Goal: Information Seeking & Learning: Learn about a topic

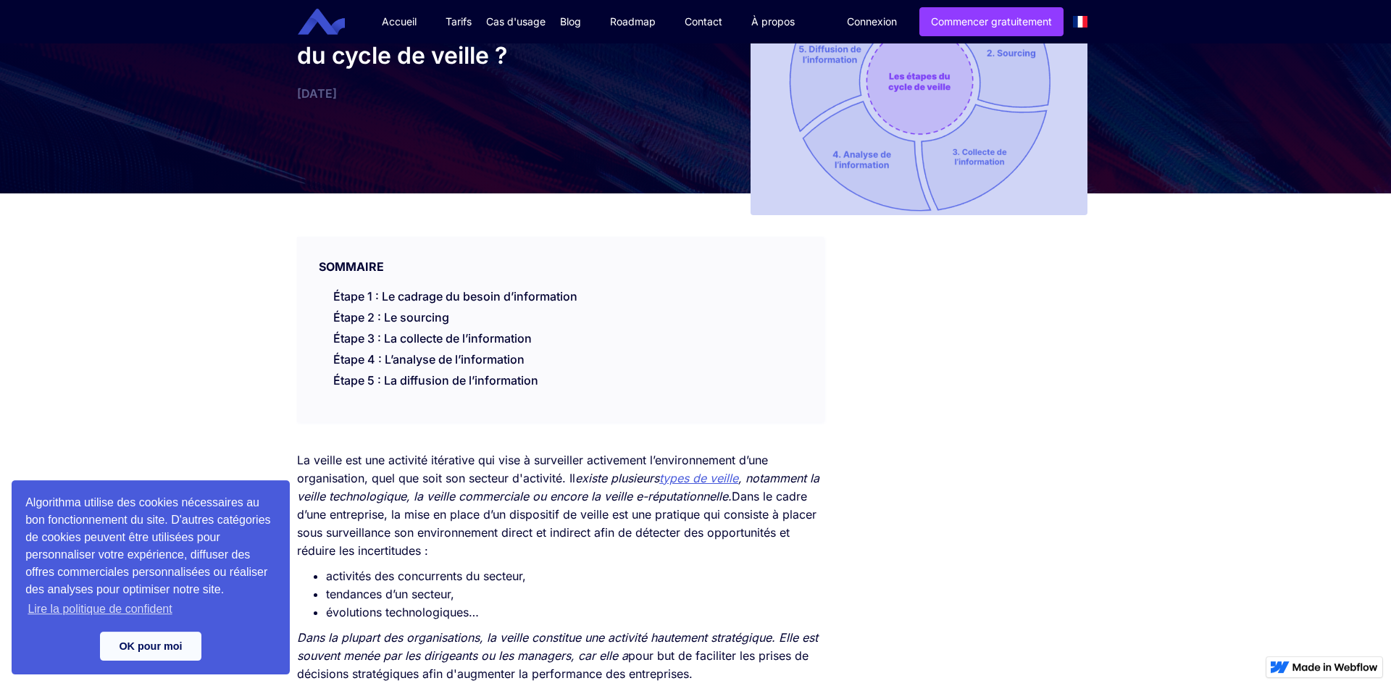
scroll to position [148, 0]
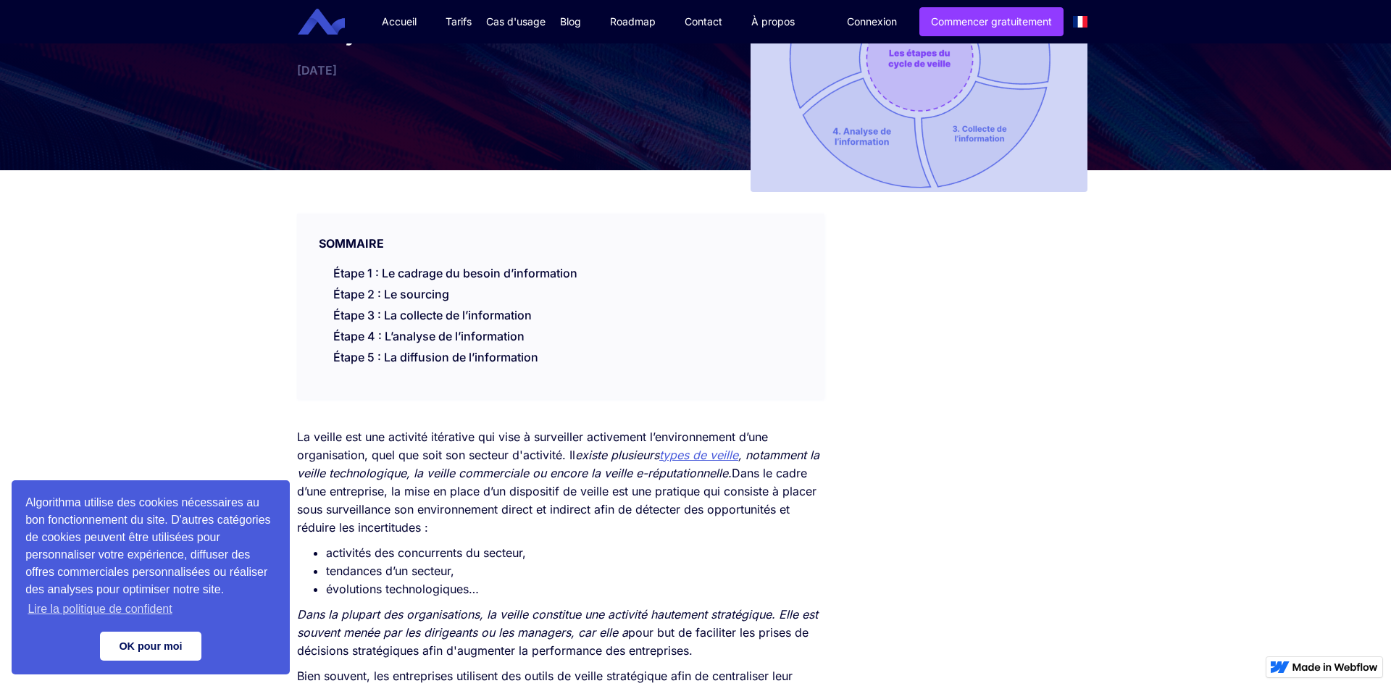
click at [150, 652] on link "OK pour moi" at bounding box center [150, 646] width 101 height 29
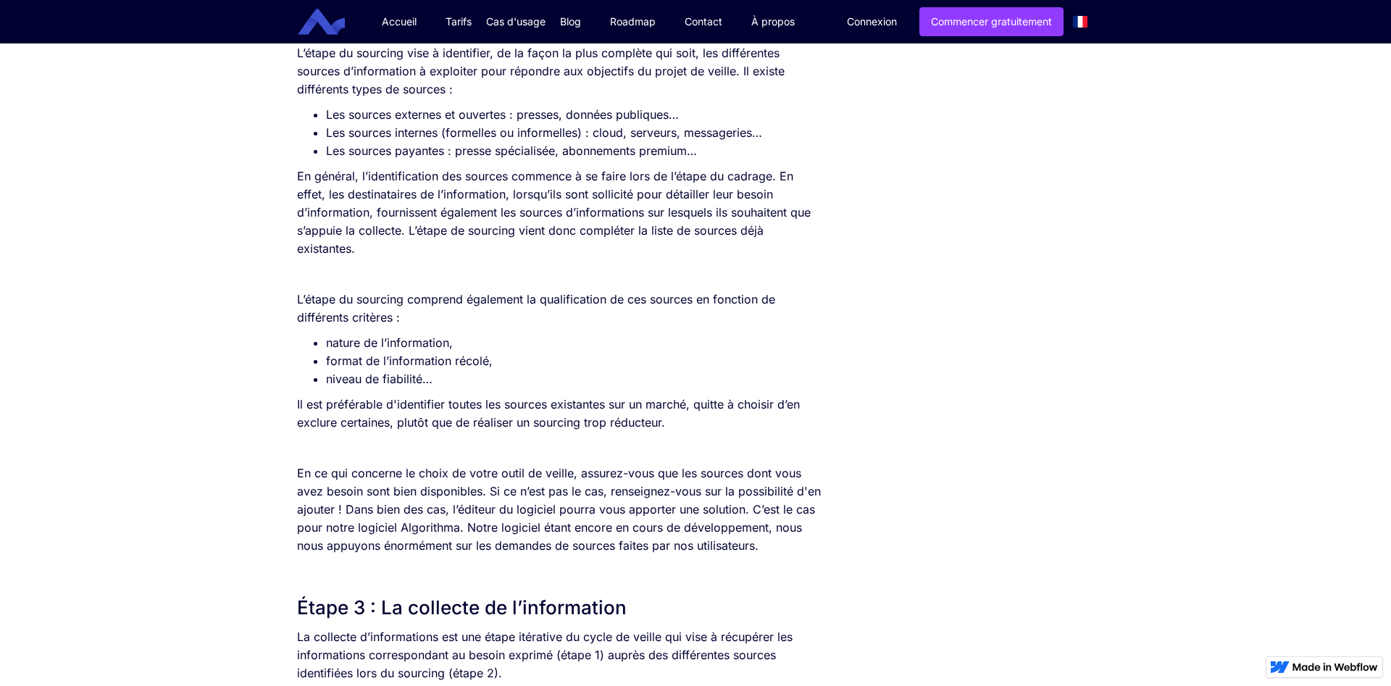
scroll to position [1330, 0]
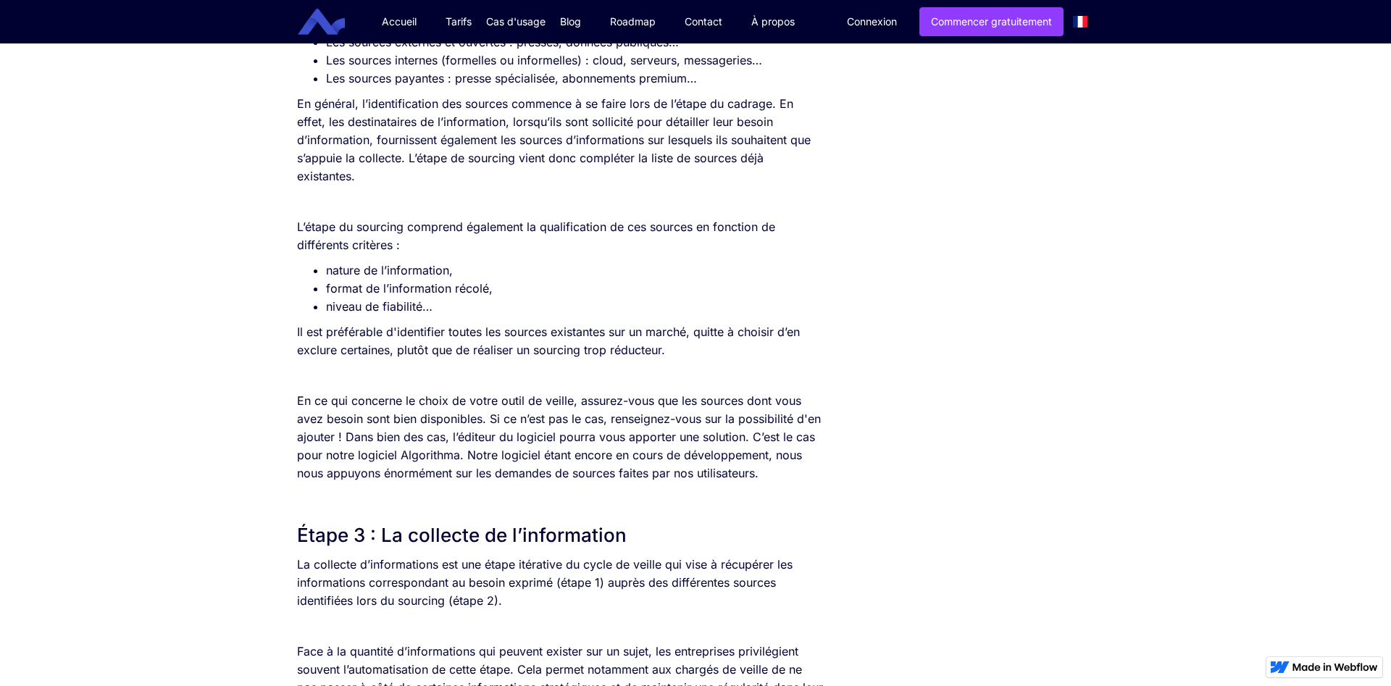
click at [569, 159] on p "En général, l’identification des sources commence à se faire lors de l’étape du…" at bounding box center [560, 140] width 527 height 91
click at [568, 196] on p "‍" at bounding box center [560, 202] width 527 height 18
click at [549, 228] on p "L’étape du sourcing comprend également la qualification de ces sources en fonct…" at bounding box center [560, 236] width 527 height 36
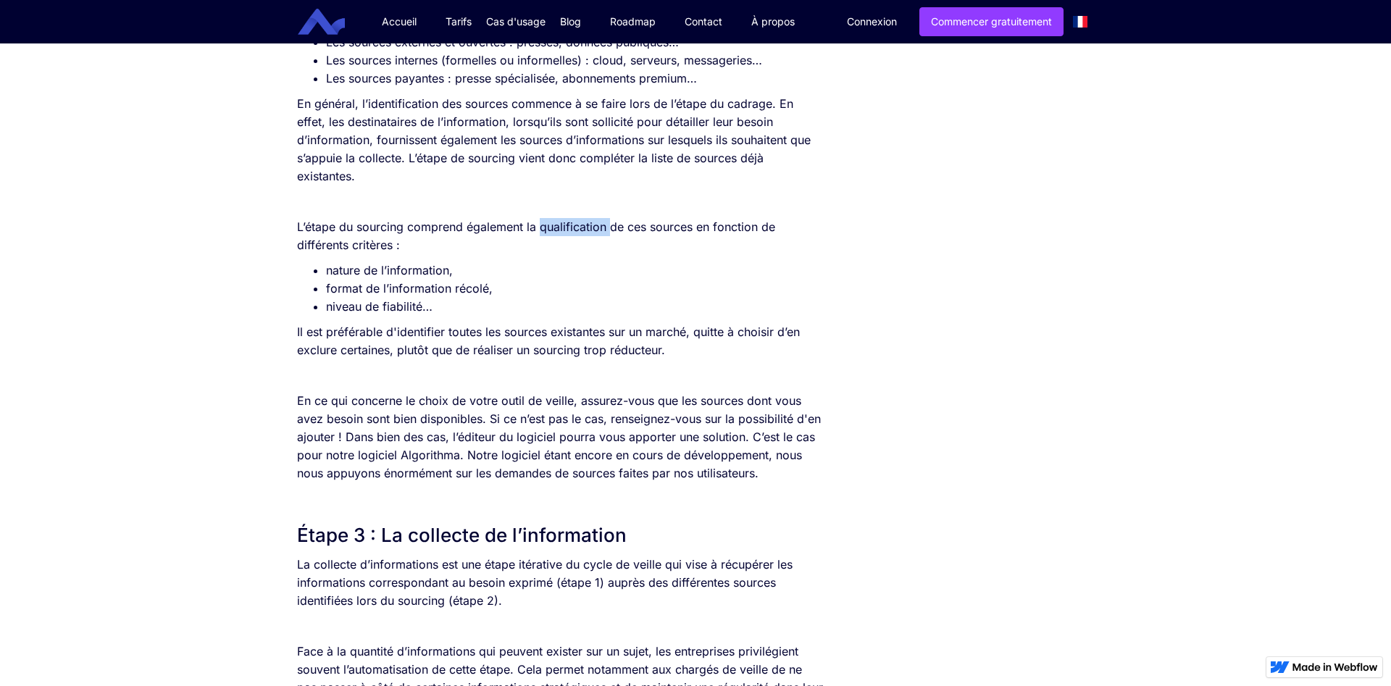
click at [549, 228] on p "L’étape du sourcing comprend également la qualification de ces sources en fonct…" at bounding box center [560, 236] width 527 height 36
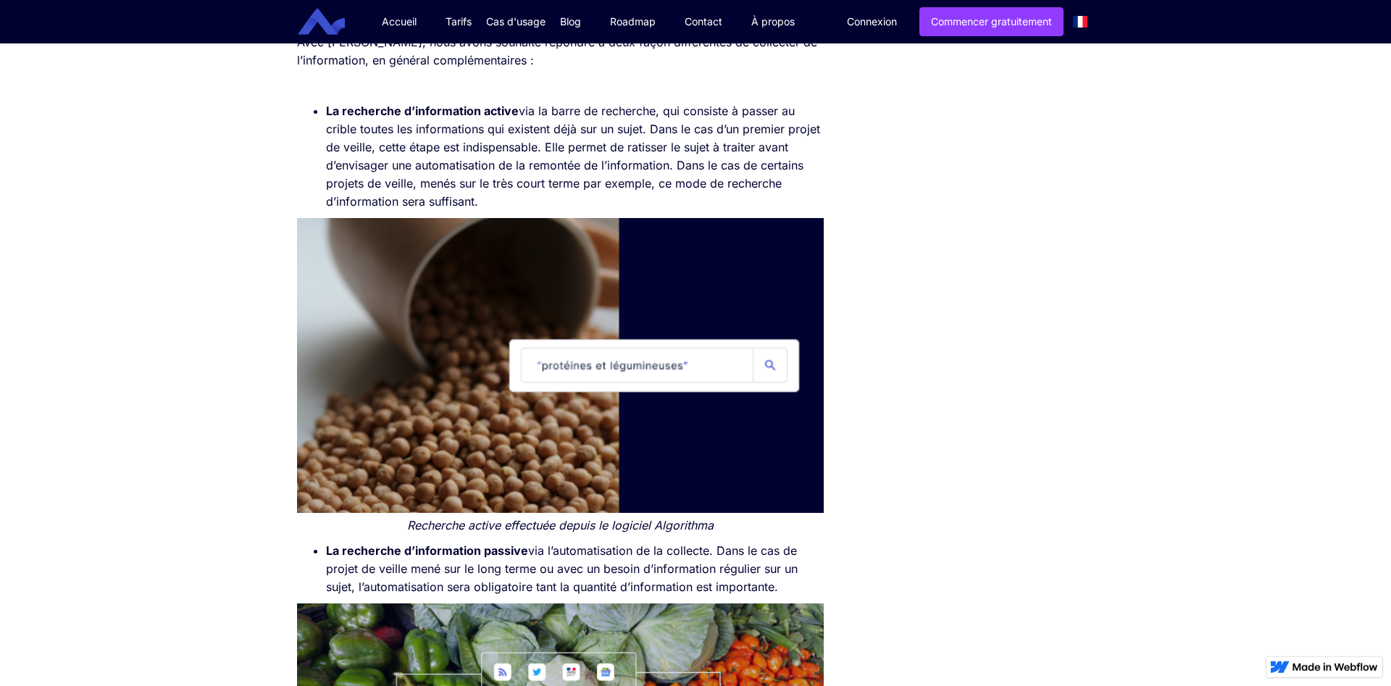
scroll to position [2069, 0]
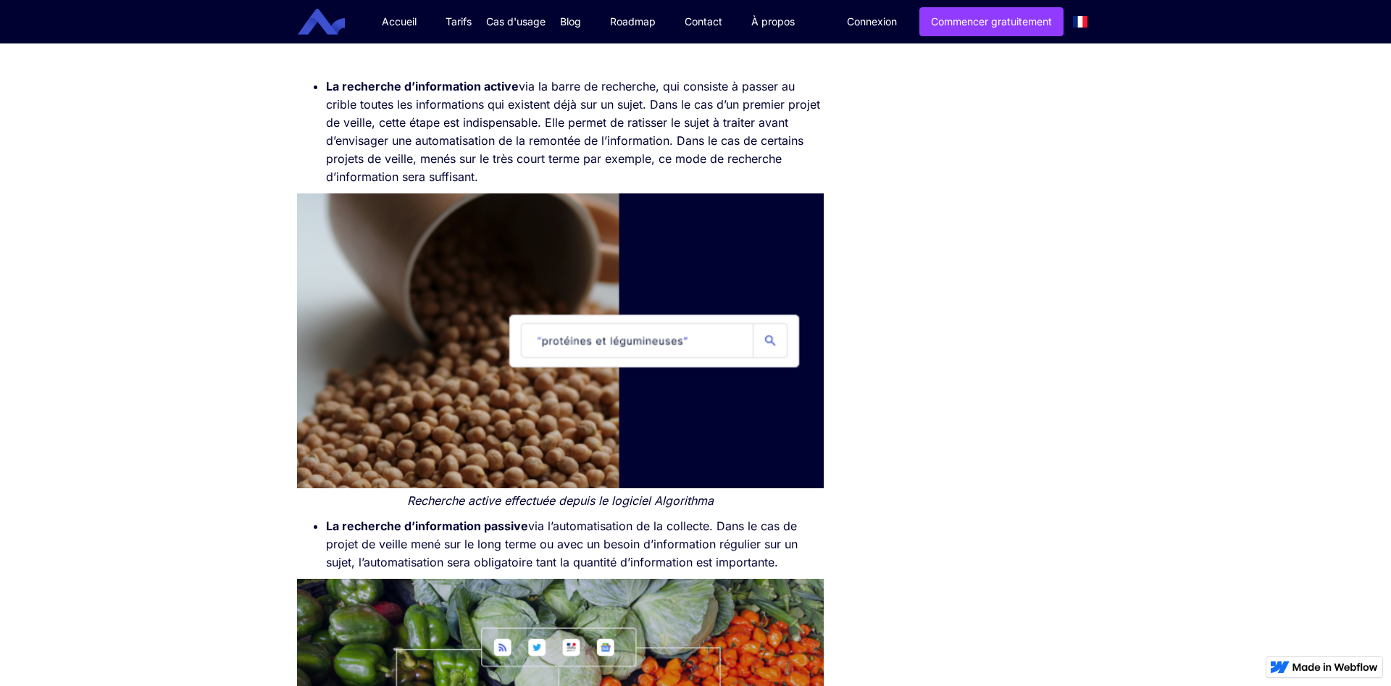
click at [418, 130] on li "La recherche d’information active via la barre de recherche, qui consiste à pas…" at bounding box center [575, 132] width 498 height 109
click at [417, 138] on li "La recherche d’information active via la barre de recherche, qui consiste à pas…" at bounding box center [575, 132] width 498 height 109
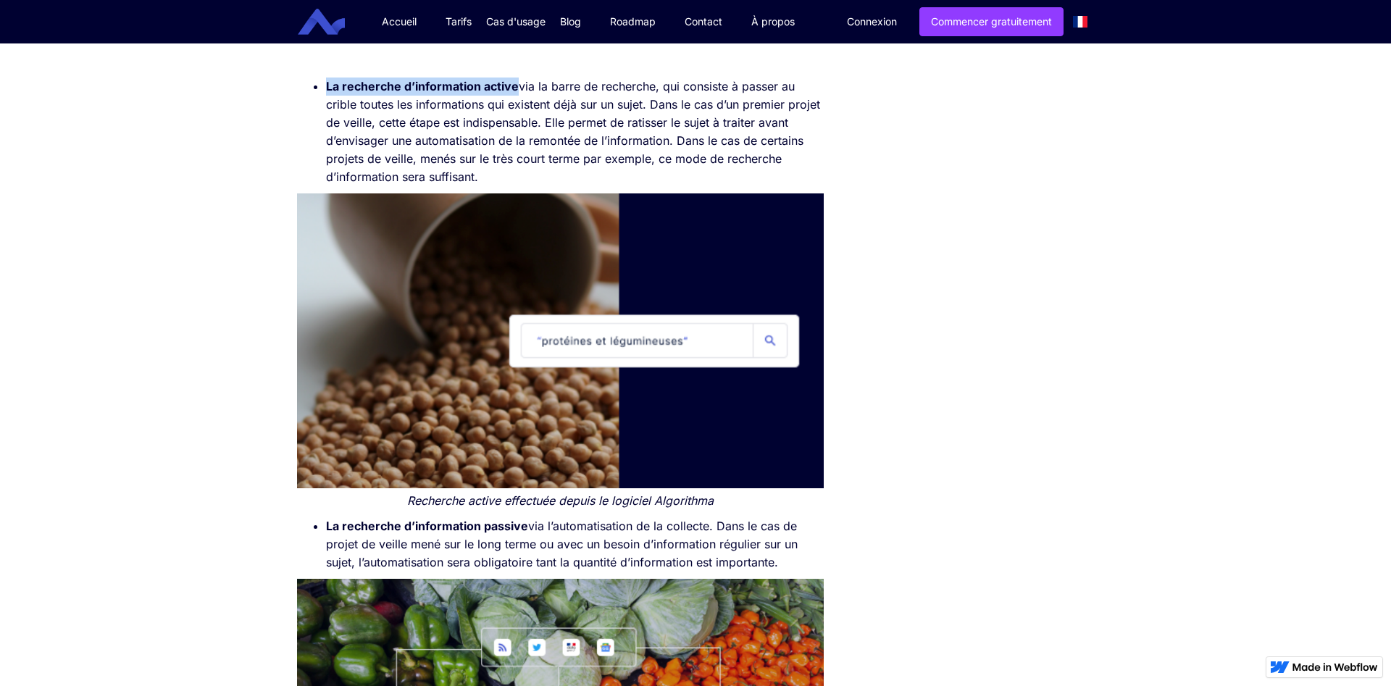
click at [417, 138] on li "La recherche d’information active via la barre de recherche, qui consiste à pas…" at bounding box center [575, 132] width 498 height 109
click at [421, 147] on li "La recherche d’information active via la barre de recherche, qui consiste à pas…" at bounding box center [575, 132] width 498 height 109
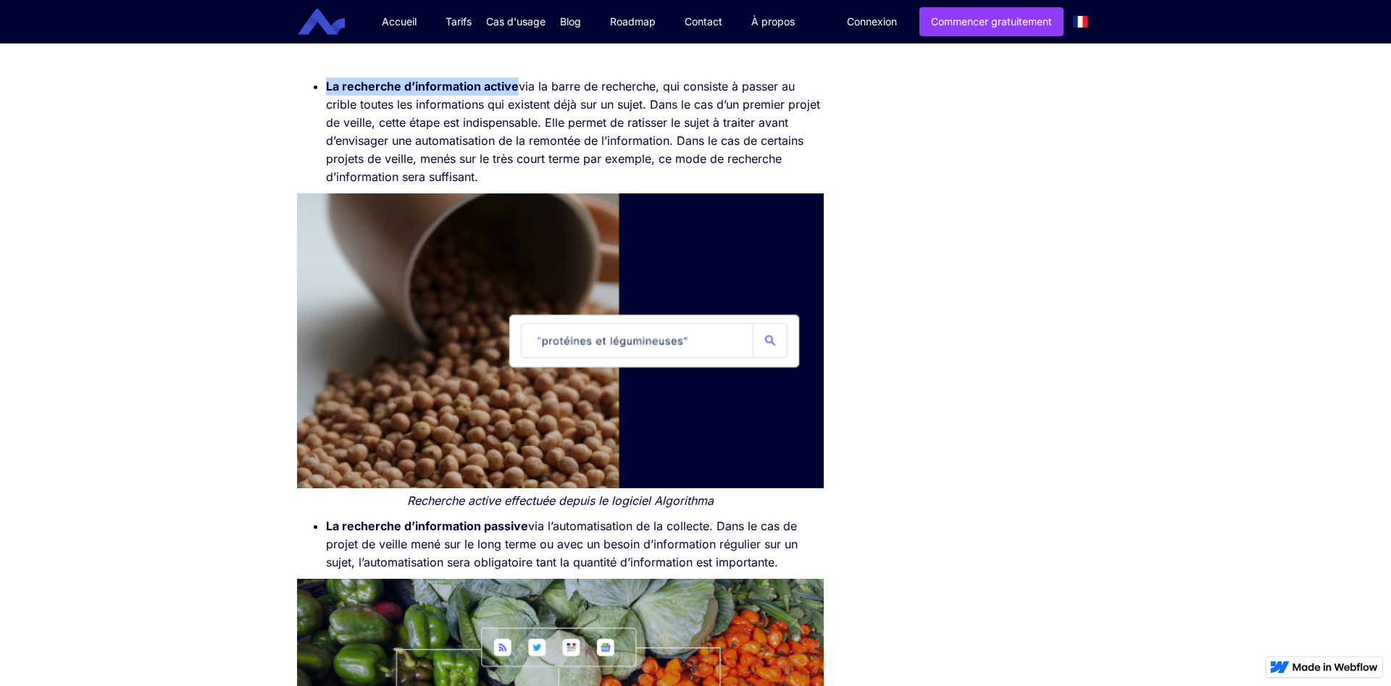
click at [421, 147] on li "La recherche d’information active via la barre de recherche, qui consiste à pas…" at bounding box center [575, 132] width 498 height 109
click at [421, 154] on li "La recherche d’information active via la barre de recherche, qui consiste à pas…" at bounding box center [575, 132] width 498 height 109
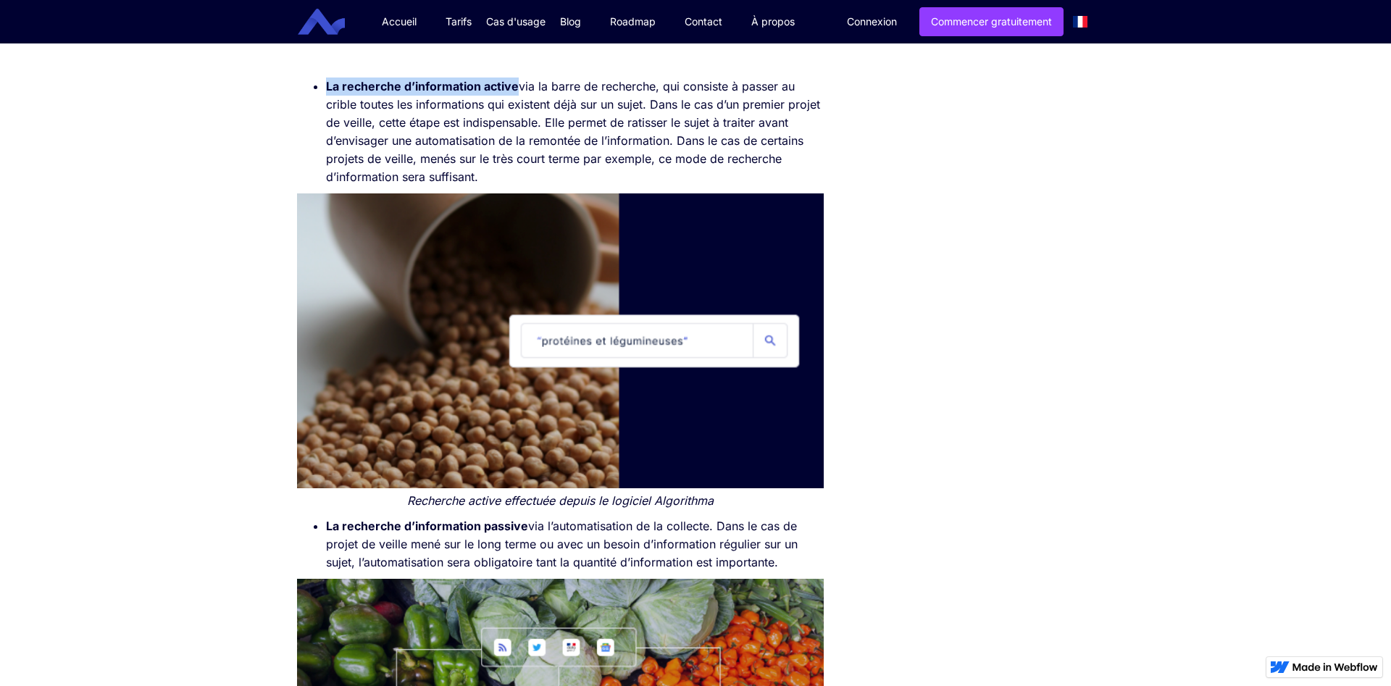
click at [439, 164] on li "La recherche d’information active via la barre de recherche, qui consiste à pas…" at bounding box center [575, 132] width 498 height 109
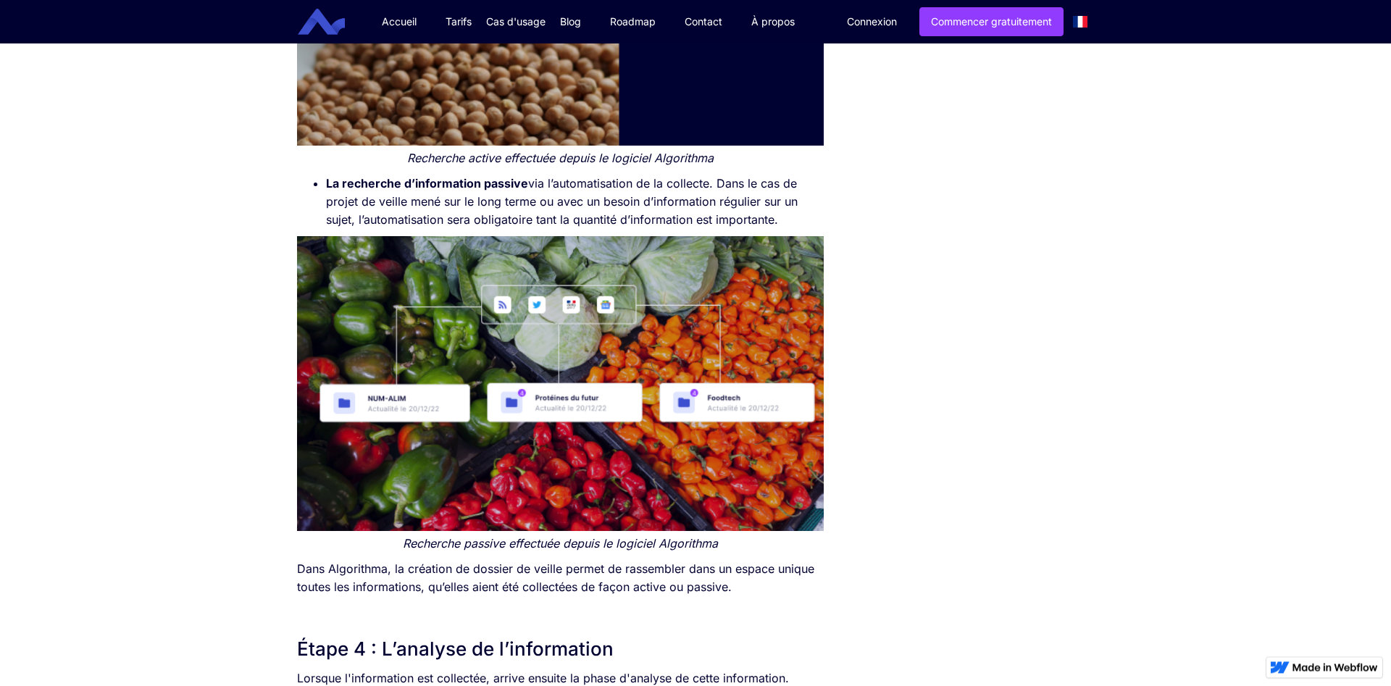
scroll to position [2439, 0]
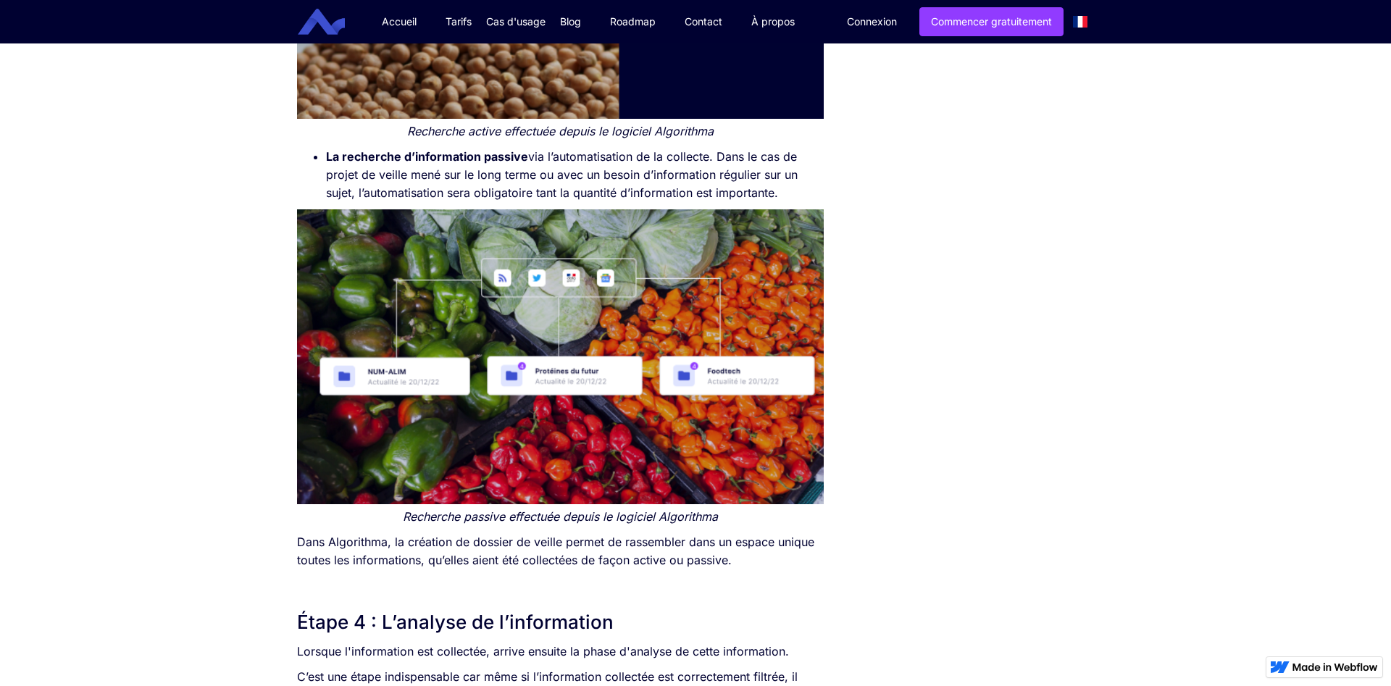
click at [479, 180] on li "La recherche d’information passive via l’automatisation de la collecte. Dans le…" at bounding box center [575, 175] width 498 height 54
click at [478, 178] on li "La recherche d’information passive via l’automatisation de la collecte. Dans le…" at bounding box center [575, 175] width 498 height 54
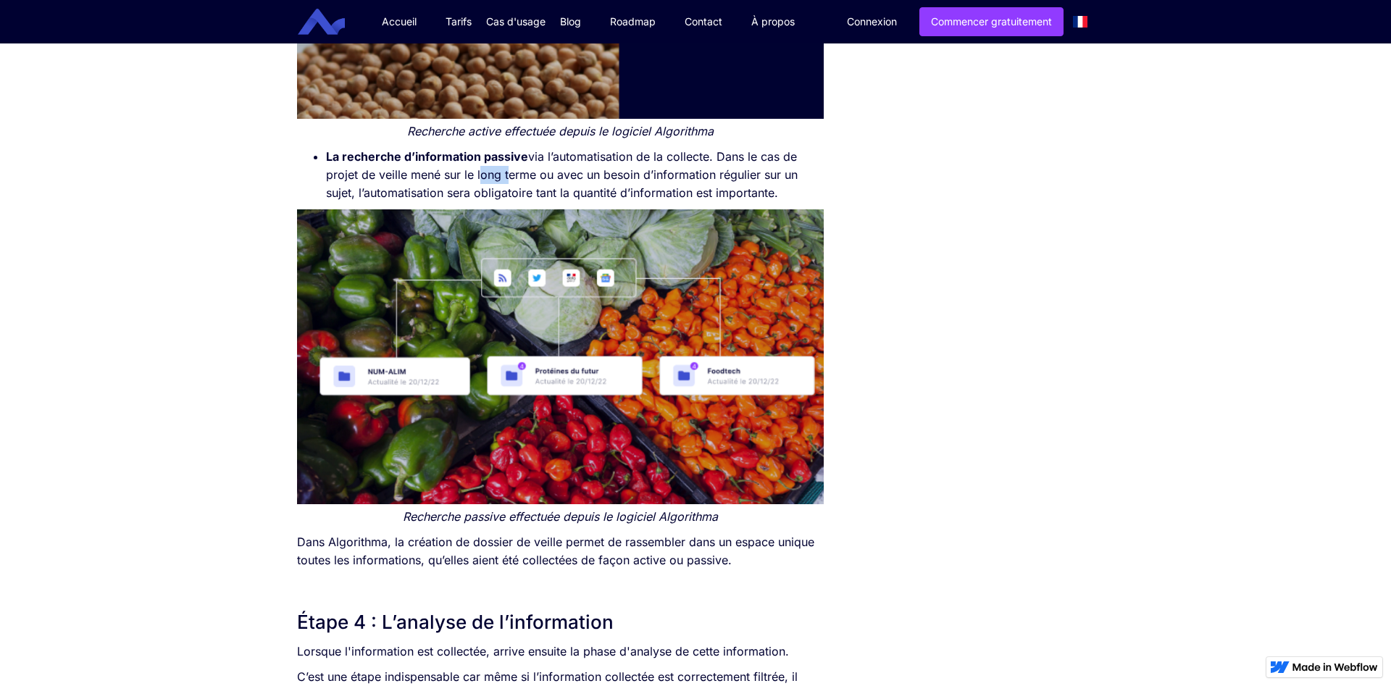
click at [478, 178] on li "La recherche d’information passive via l’automatisation de la collecte. Dans le…" at bounding box center [575, 175] width 498 height 54
click at [475, 184] on li "La recherche d’information passive via l’automatisation de la collecte. Dans le…" at bounding box center [575, 175] width 498 height 54
click at [475, 192] on li "La recherche d’information passive via l’automatisation de la collecte. Dans le…" at bounding box center [575, 175] width 498 height 54
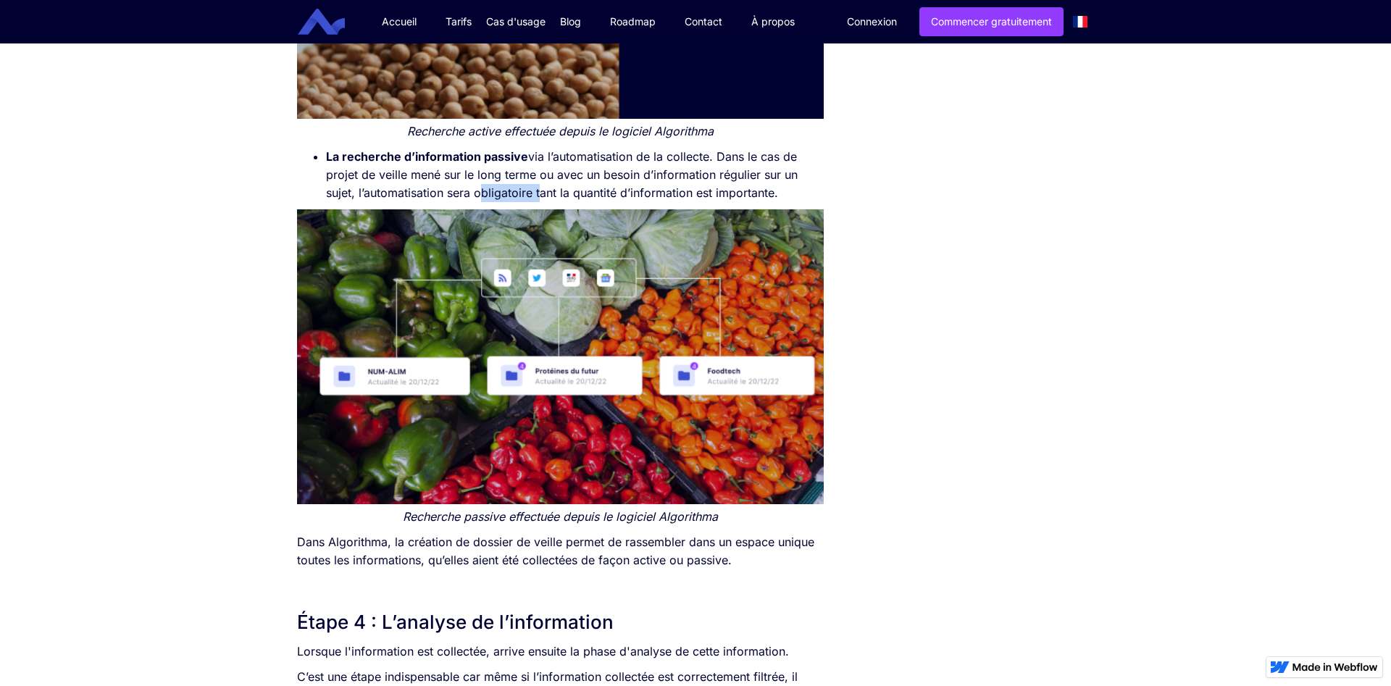
click at [475, 192] on li "La recherche d’information passive via l’automatisation de la collecte. Dans le…" at bounding box center [575, 175] width 498 height 54
click at [474, 191] on li "La recherche d’information passive via l’automatisation de la collecte. Dans le…" at bounding box center [575, 175] width 498 height 54
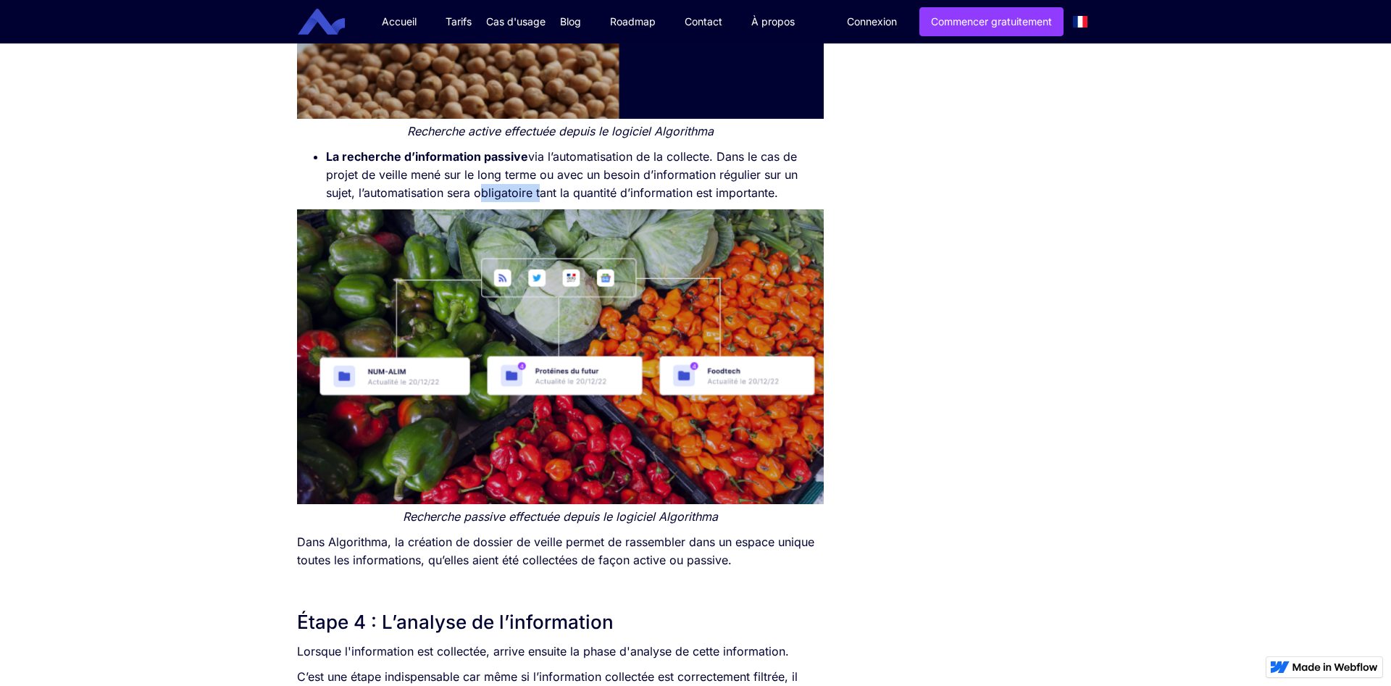
click at [474, 191] on li "La recherche d’information passive via l’automatisation de la collecte. Dans le…" at bounding box center [575, 175] width 498 height 54
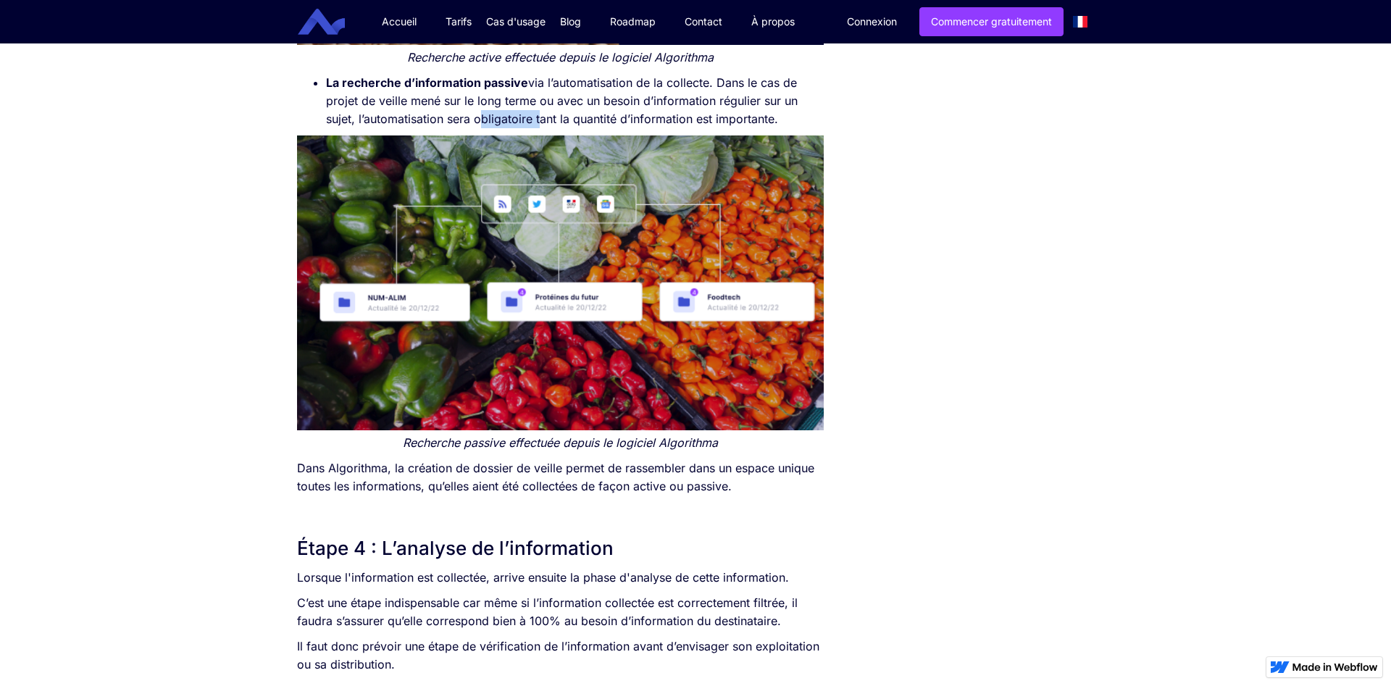
scroll to position [2587, 0]
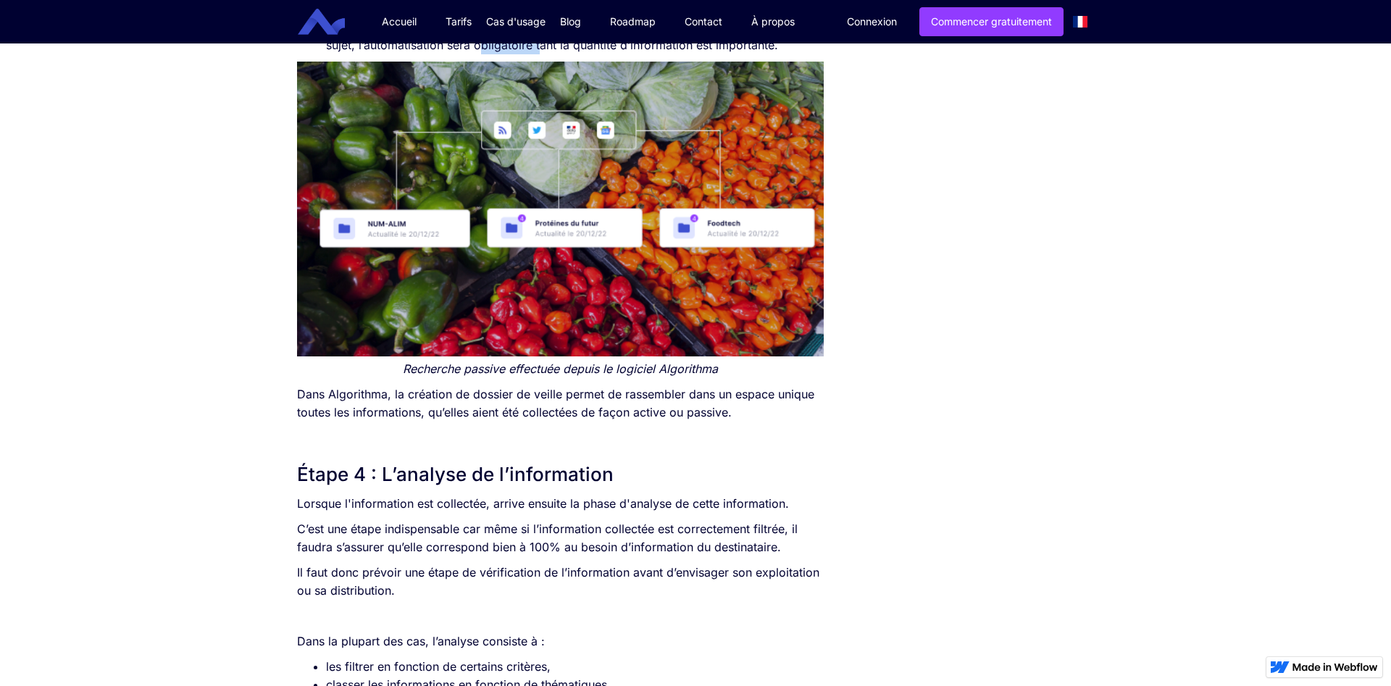
click at [467, 226] on img at bounding box center [560, 209] width 527 height 295
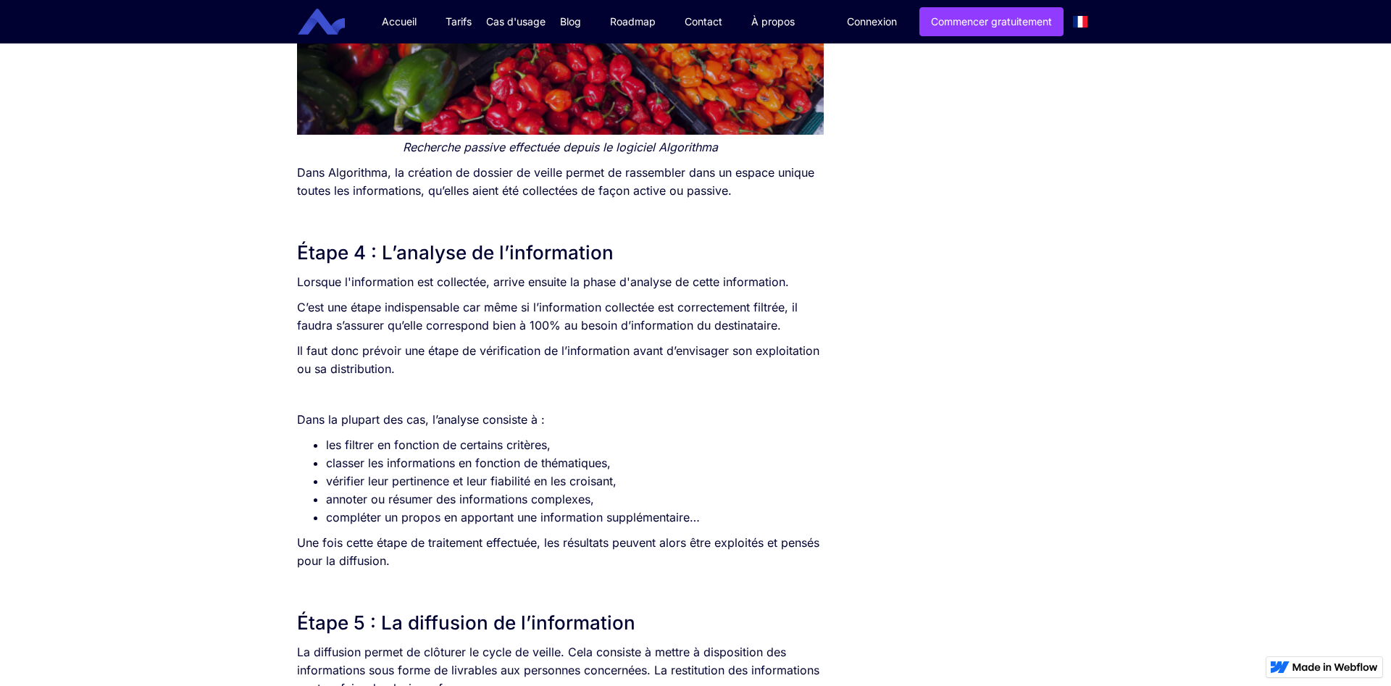
scroll to position [2882, 0]
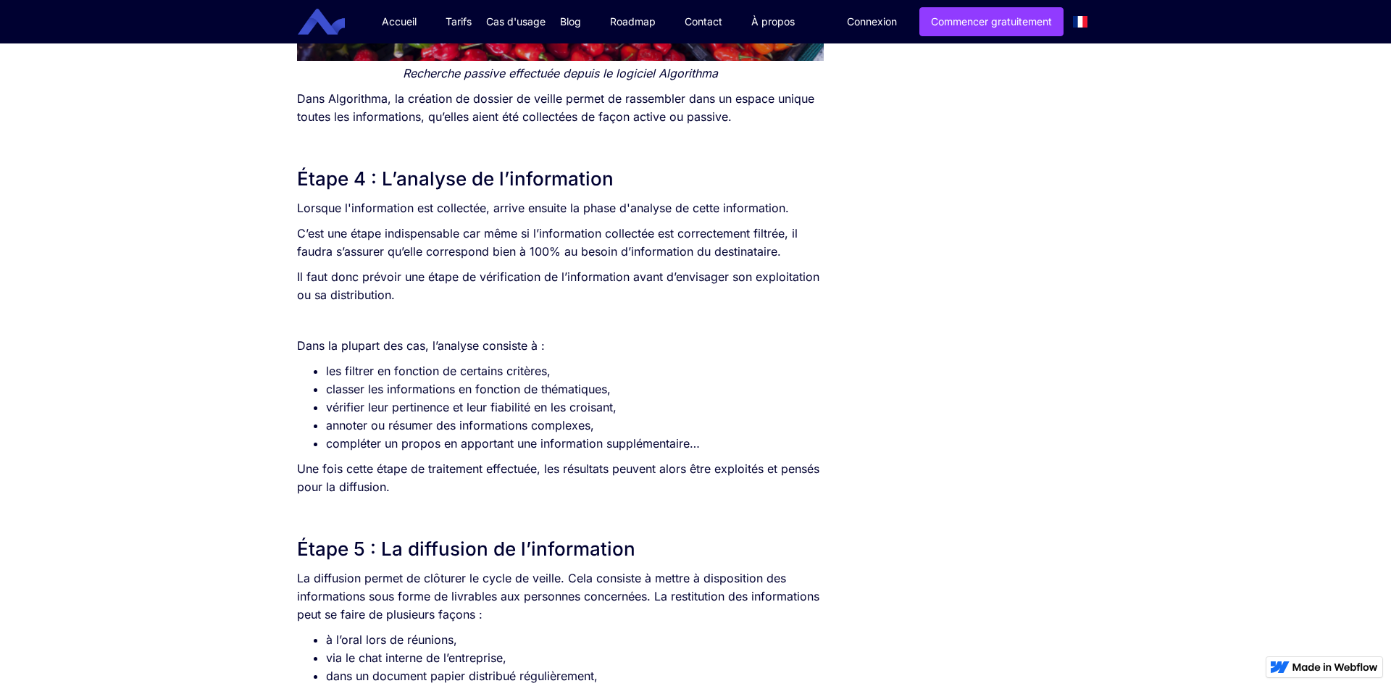
click at [498, 226] on p "C’est une étape indispensable car même si l’information collectée est correctem…" at bounding box center [560, 243] width 527 height 36
click at [516, 204] on p "Lorsque l'information est collectée, arrive ensuite la phase d'analyse de cette…" at bounding box center [560, 208] width 527 height 18
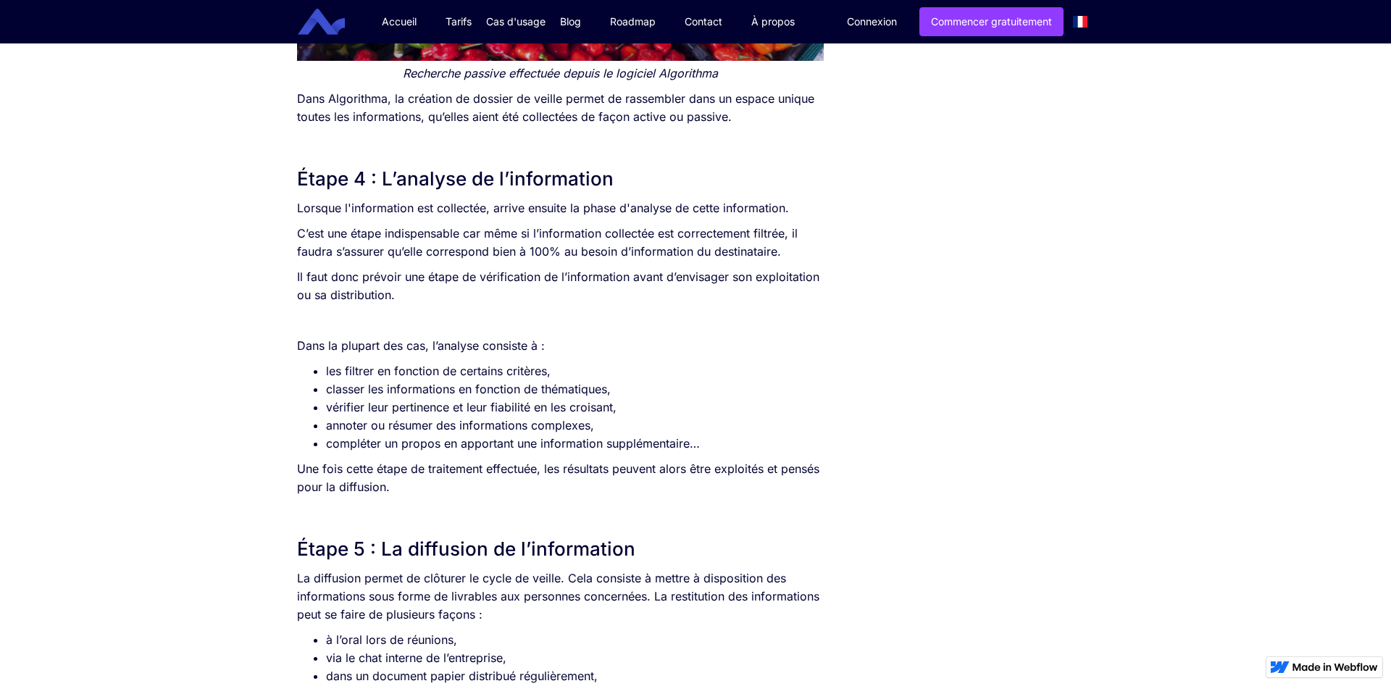
click at [516, 204] on p "Lorsque l'information est collectée, arrive ensuite la phase d'analyse de cette…" at bounding box center [560, 208] width 527 height 18
click at [503, 230] on p "C’est une étape indispensable car même si l’information collectée est correctem…" at bounding box center [560, 243] width 527 height 36
click at [510, 255] on p "C’est une étape indispensable car même si l’information collectée est correctem…" at bounding box center [560, 243] width 527 height 36
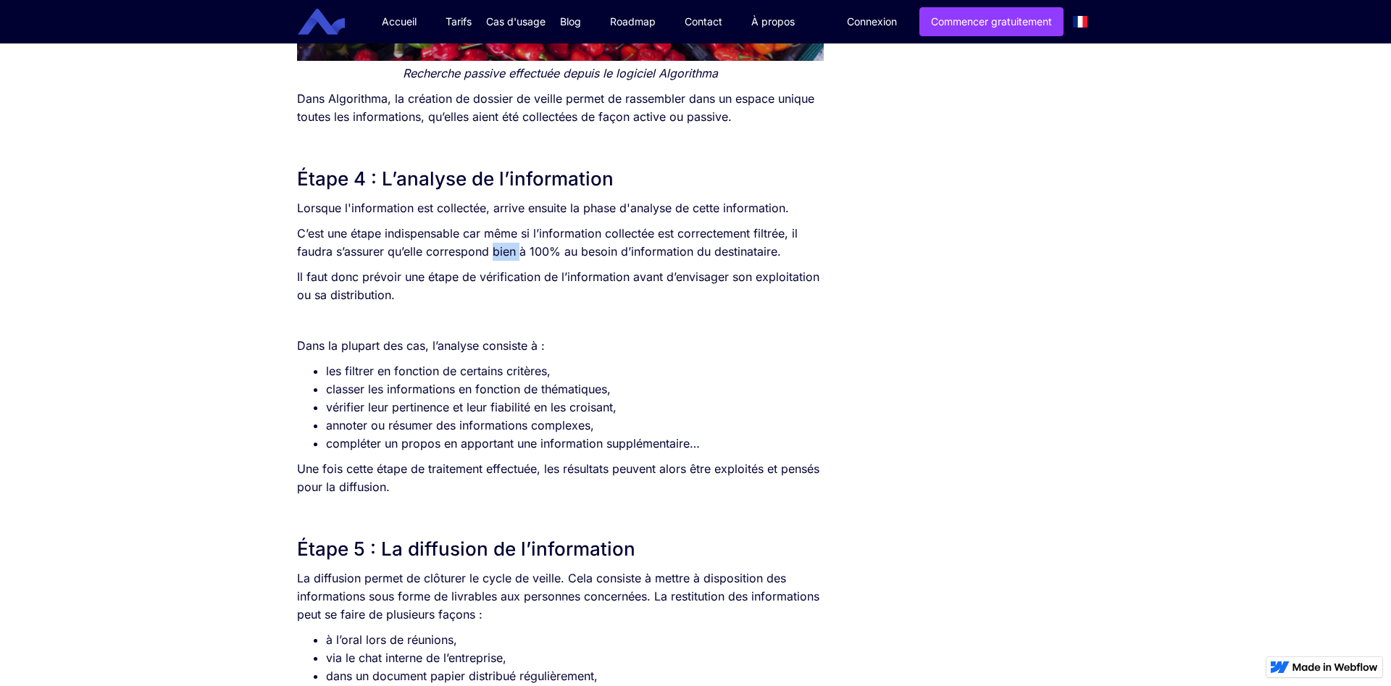
click at [510, 255] on p "C’est une étape indispensable car même si l’information collectée est correctem…" at bounding box center [560, 243] width 527 height 36
click at [509, 255] on p "C’est une étape indispensable car même si l’information collectée est correctem…" at bounding box center [560, 243] width 527 height 36
click at [506, 230] on p "C’est une étape indispensable car même si l’information collectée est correctem…" at bounding box center [560, 243] width 527 height 36
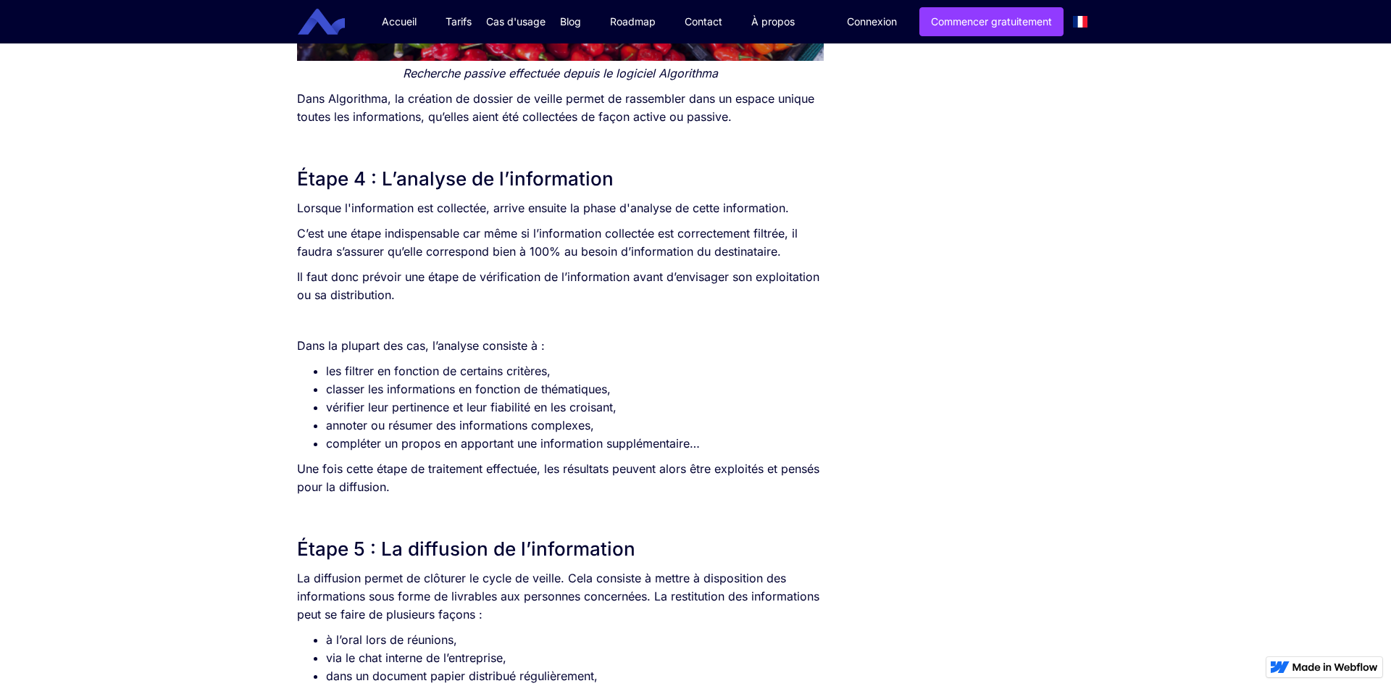
click at [505, 249] on p "C’est une étape indispensable car même si l’information collectée est correctem…" at bounding box center [560, 243] width 527 height 36
click at [504, 271] on p "Il faut donc prévoir une étape de vérification de l’information avant d’envisag…" at bounding box center [560, 286] width 527 height 36
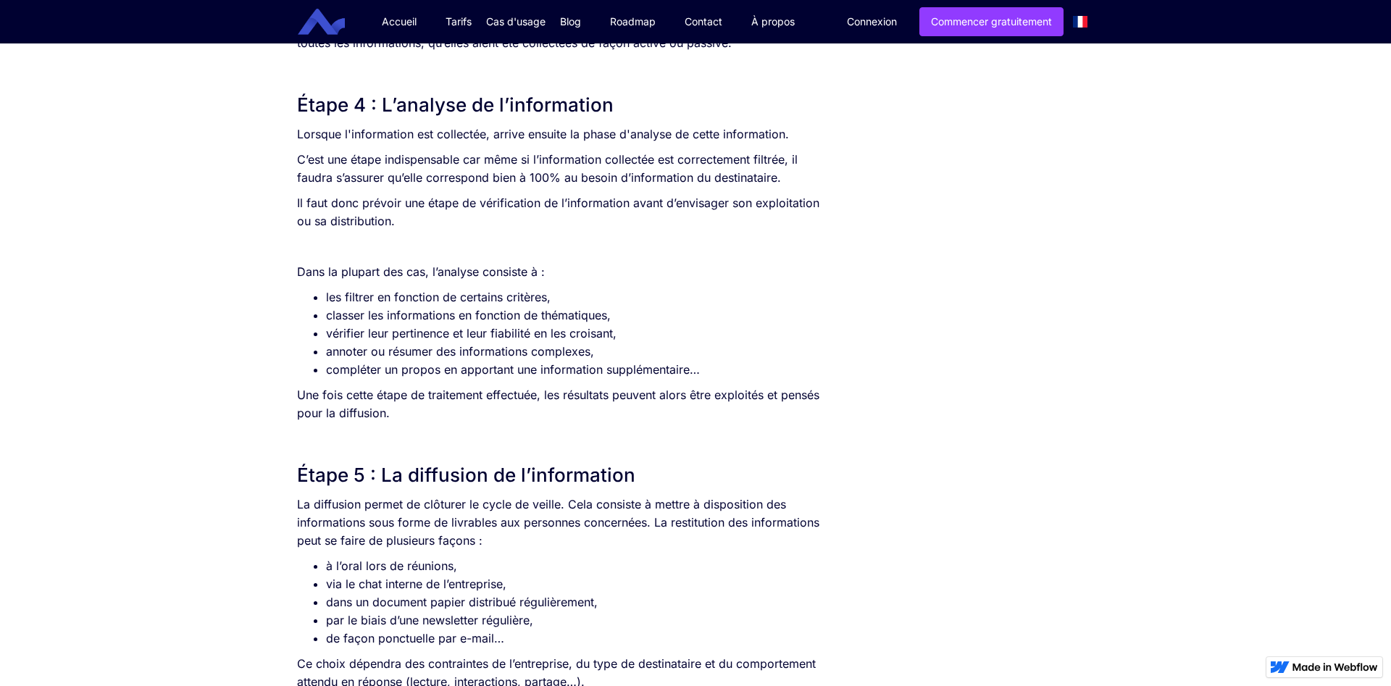
click at [451, 204] on p "Il faut donc prévoir une étape de vérification de l’information avant d’envisag…" at bounding box center [560, 212] width 527 height 36
click at [454, 229] on p "Il faut donc prévoir une étape de vérification de l’information avant d’envisag…" at bounding box center [560, 212] width 527 height 36
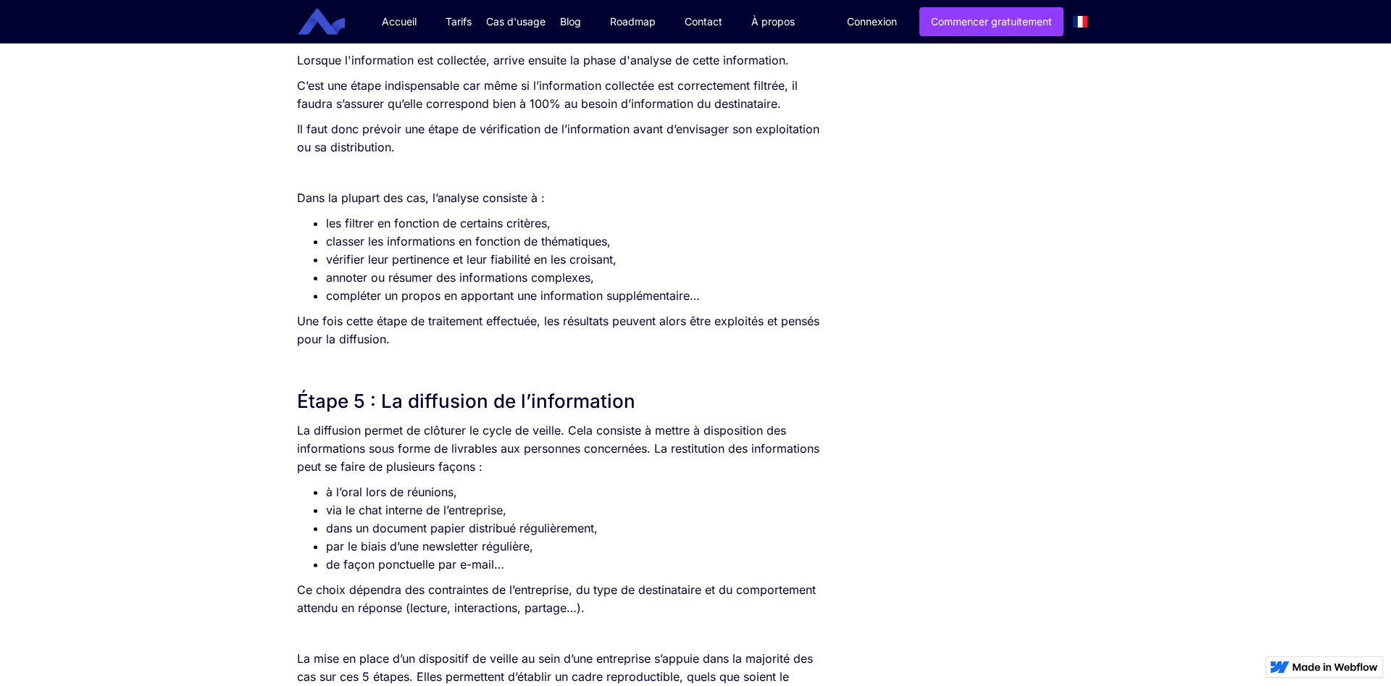
click at [454, 225] on li "les filtrer en fonction de certains critères," at bounding box center [575, 223] width 498 height 18
click at [453, 244] on li "classer les informations en fonction de thématiques," at bounding box center [575, 242] width 498 height 18
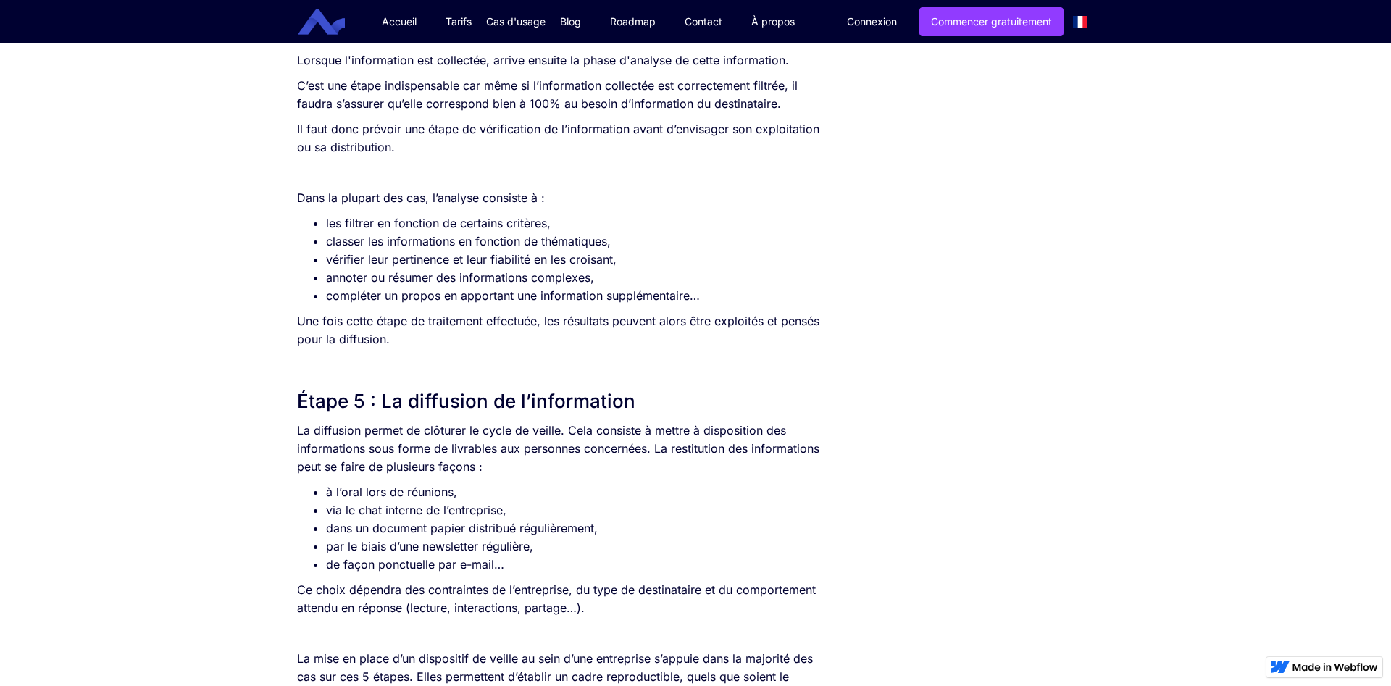
click at [453, 244] on li "classer les informations en fonction de thématiques," at bounding box center [575, 242] width 498 height 18
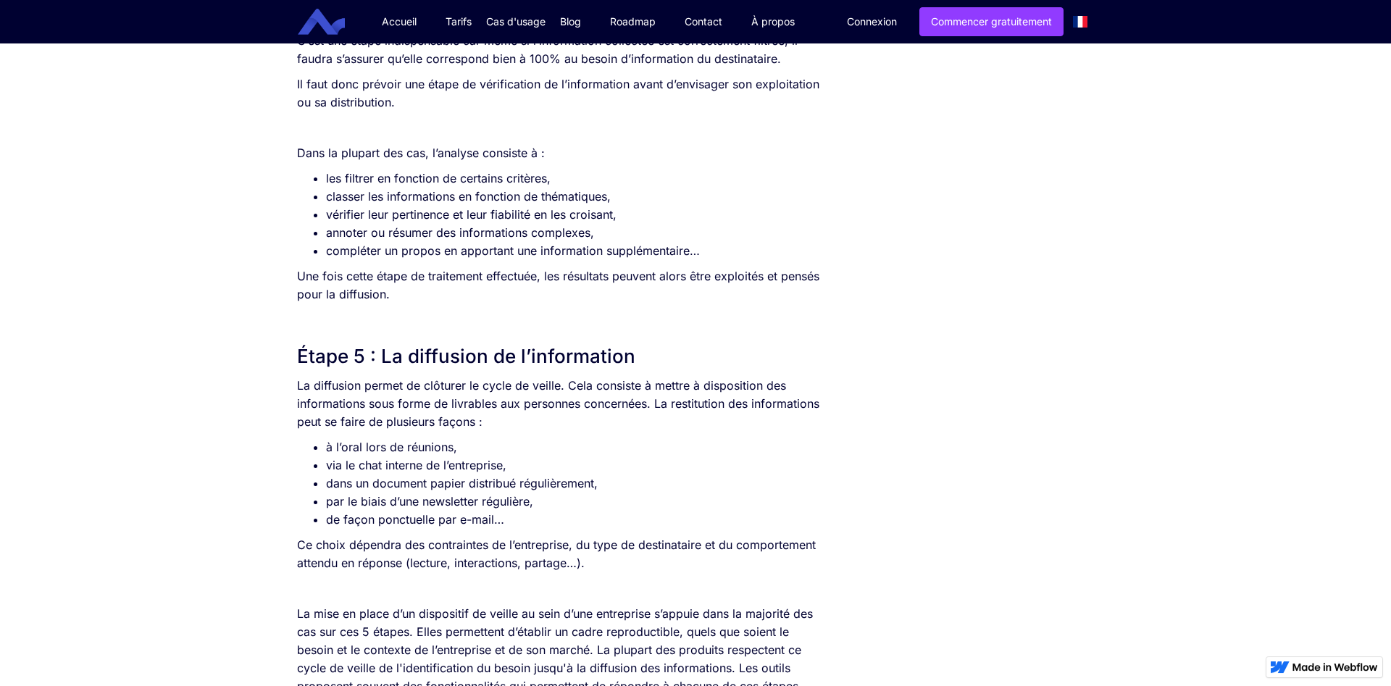
scroll to position [3104, 0]
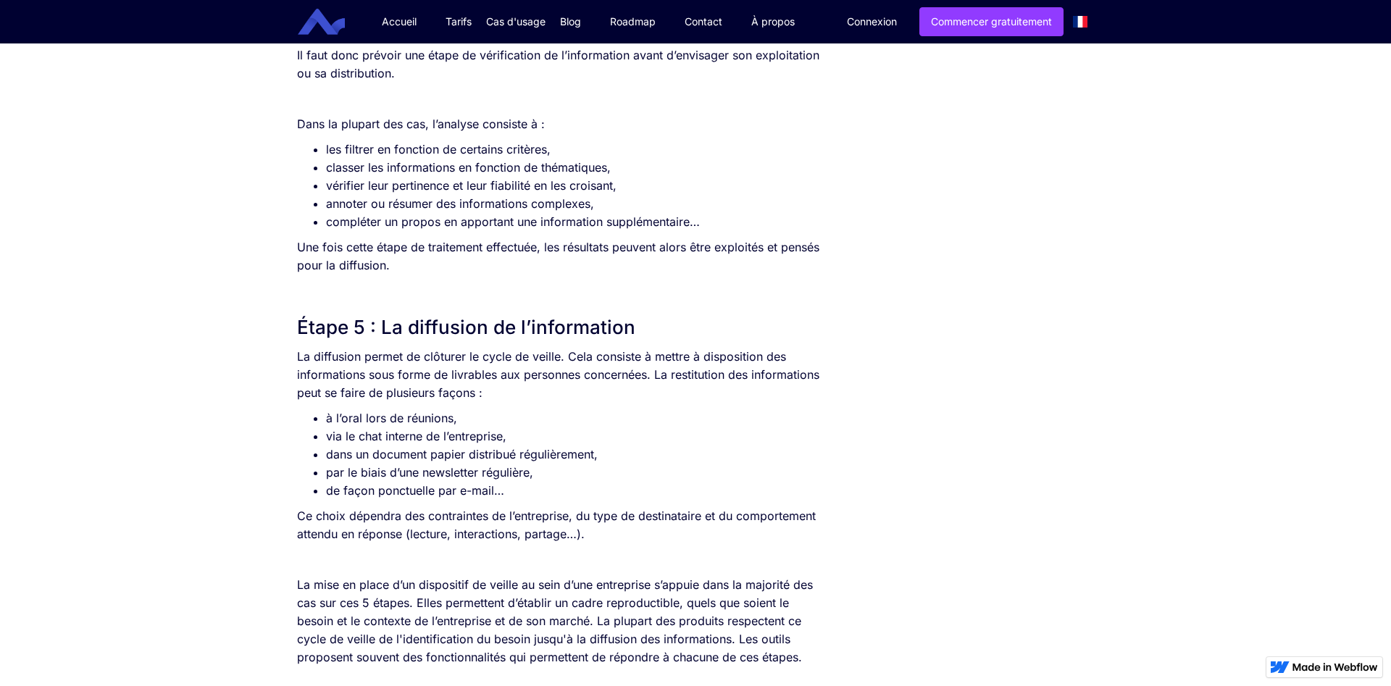
click at [464, 181] on li "vérifier leur pertinence et leur fiabilité en les croisant," at bounding box center [575, 186] width 498 height 18
click at [468, 204] on li "annoter ou résumer des informations complexes," at bounding box center [575, 204] width 498 height 18
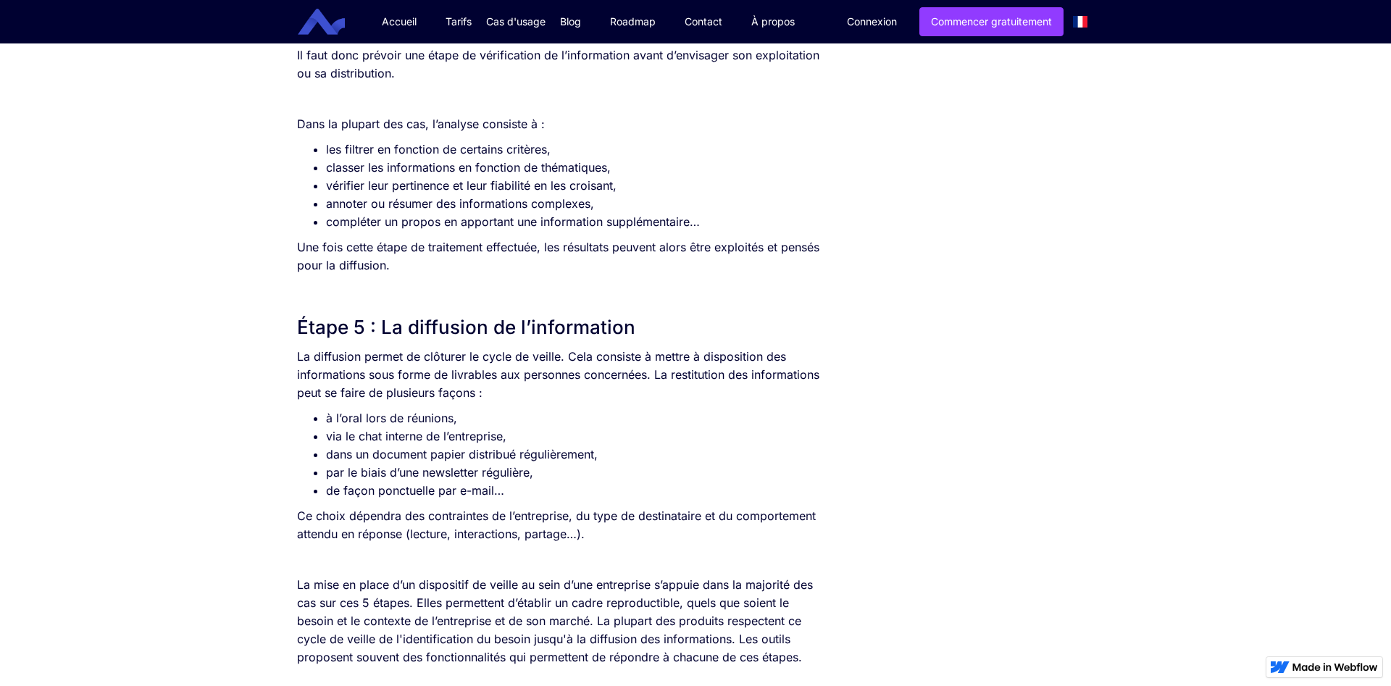
click at [468, 204] on li "annoter ou résumer des informations complexes," at bounding box center [575, 204] width 498 height 18
click at [471, 222] on li "compléter un propos en apportant une information supplémentaire…" at bounding box center [575, 222] width 498 height 18
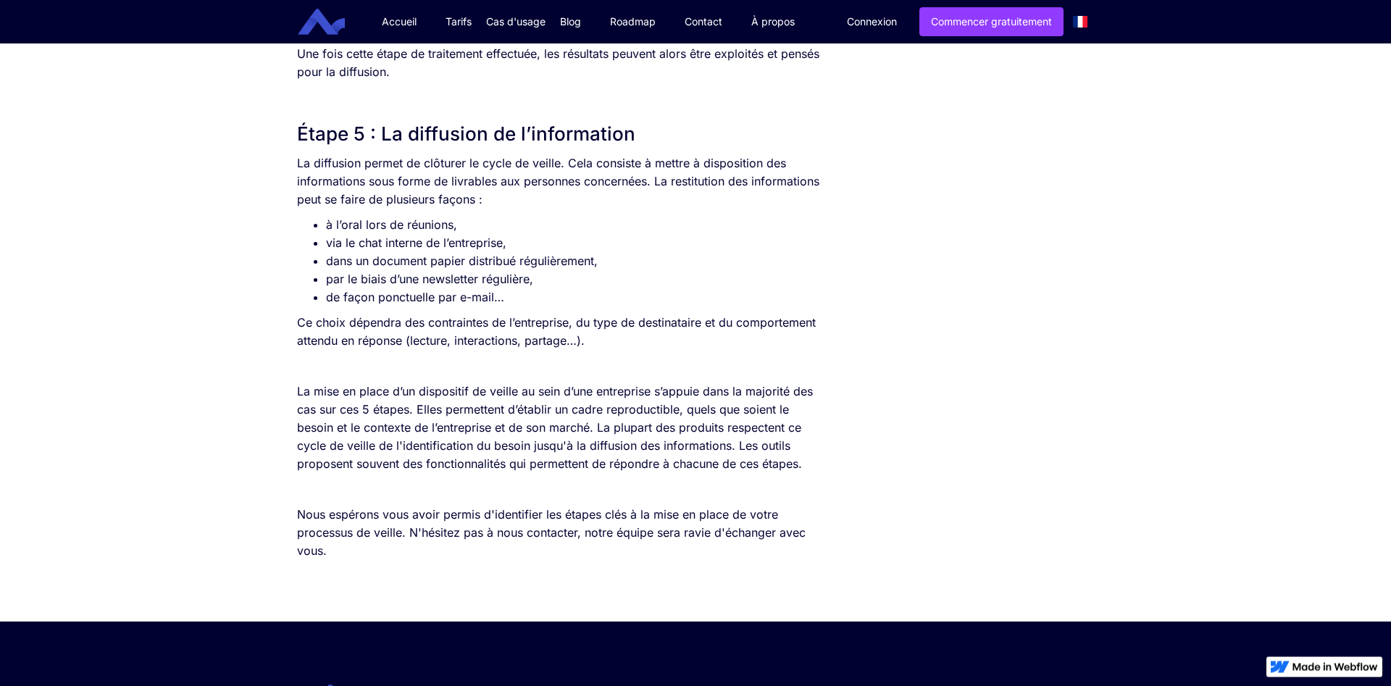
scroll to position [3326, 0]
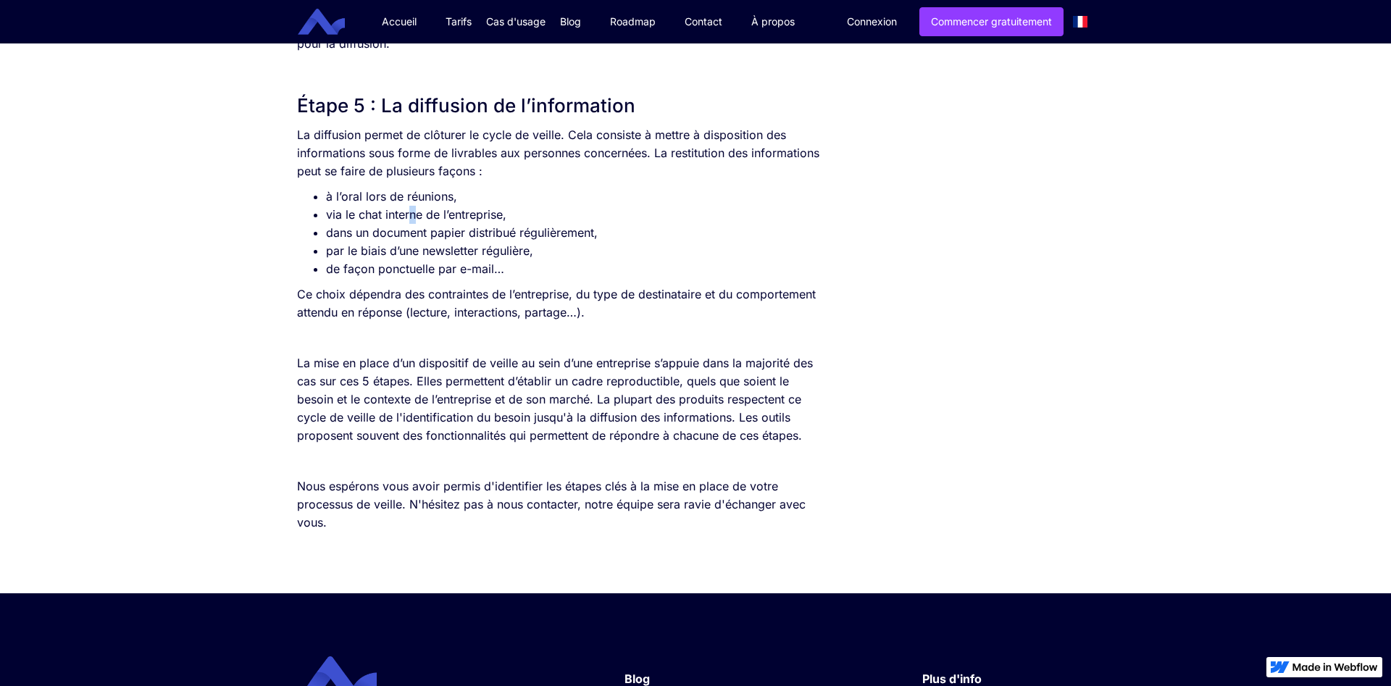
click at [414, 215] on li "via le chat interne de l’entreprise," at bounding box center [575, 215] width 498 height 18
click at [421, 237] on li "dans un document papier distribué régulièrement," at bounding box center [575, 233] width 498 height 18
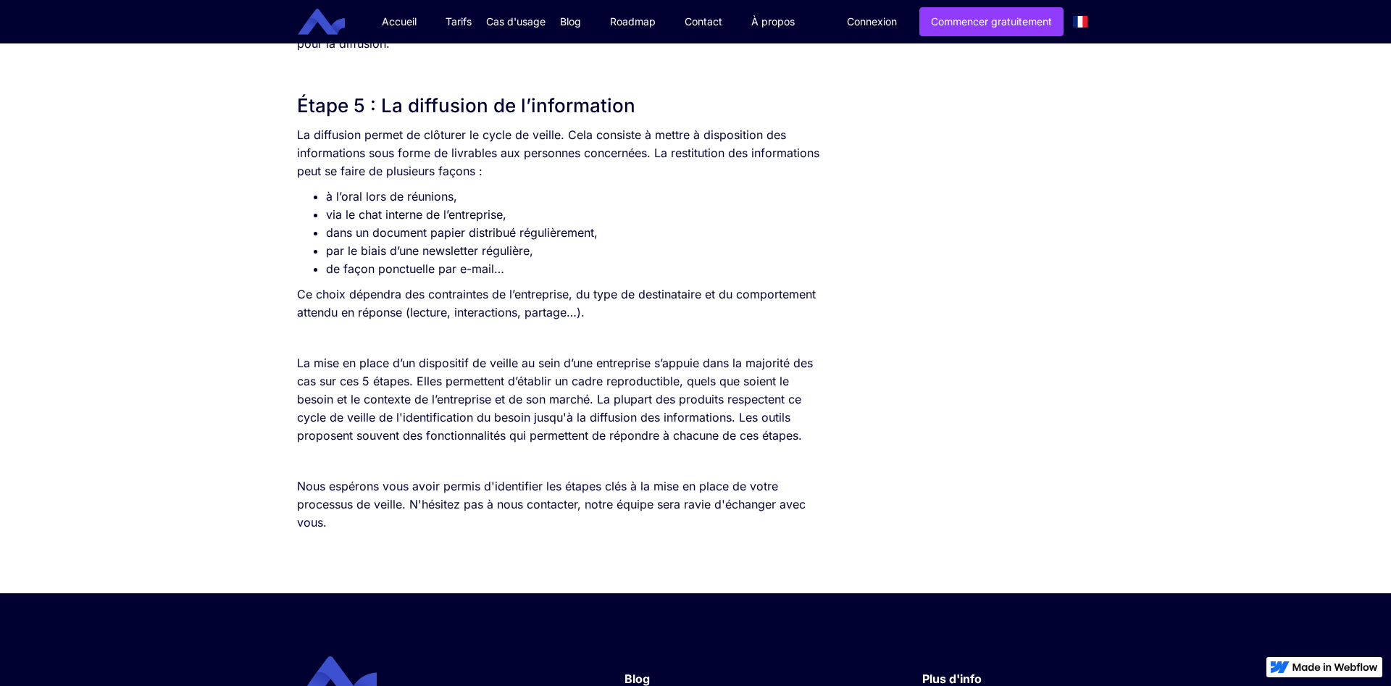
click at [421, 237] on li "dans un document papier distribué régulièrement," at bounding box center [575, 233] width 498 height 18
click at [422, 249] on li "par le biais d’une newsletter régulière," at bounding box center [575, 251] width 498 height 18
click at [420, 272] on li "de façon ponctuelle par e-mail…" at bounding box center [575, 269] width 498 height 18
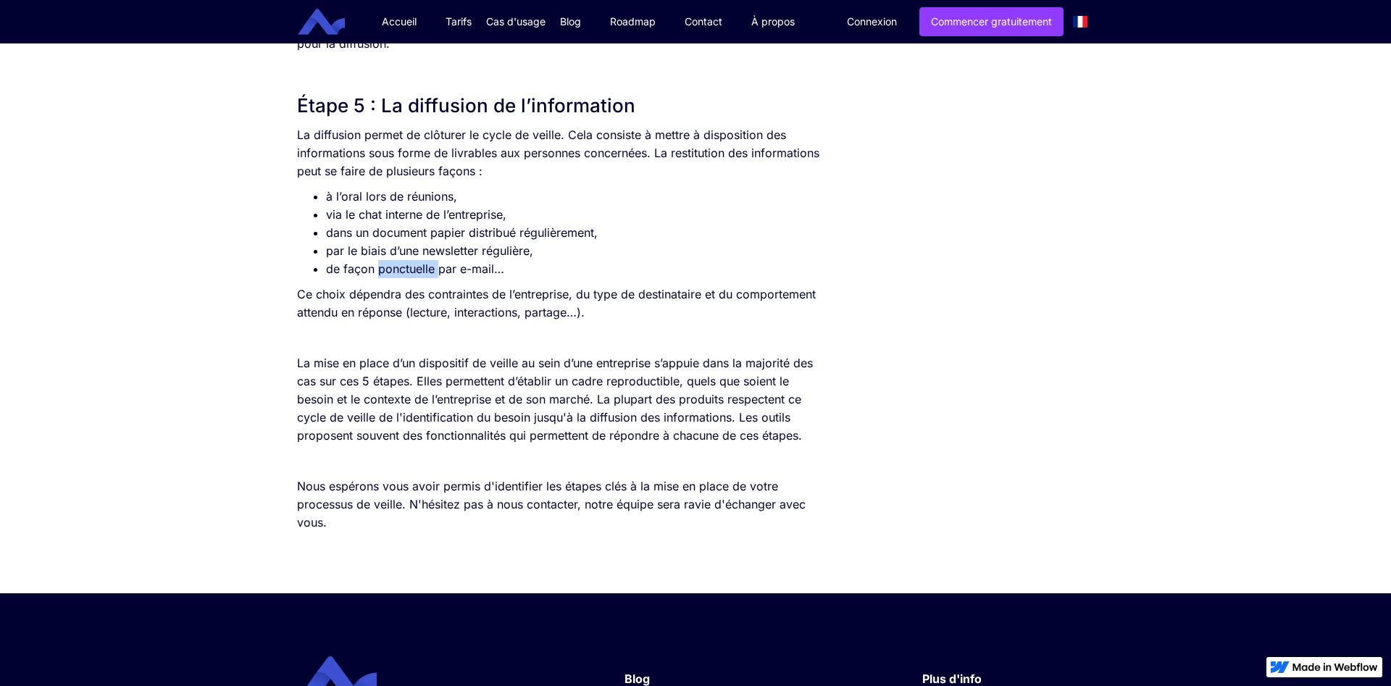
click at [419, 272] on li "de façon ponctuelle par e-mail…" at bounding box center [575, 269] width 498 height 18
click at [464, 268] on li "de façon ponctuelle par e-mail…" at bounding box center [575, 269] width 498 height 18
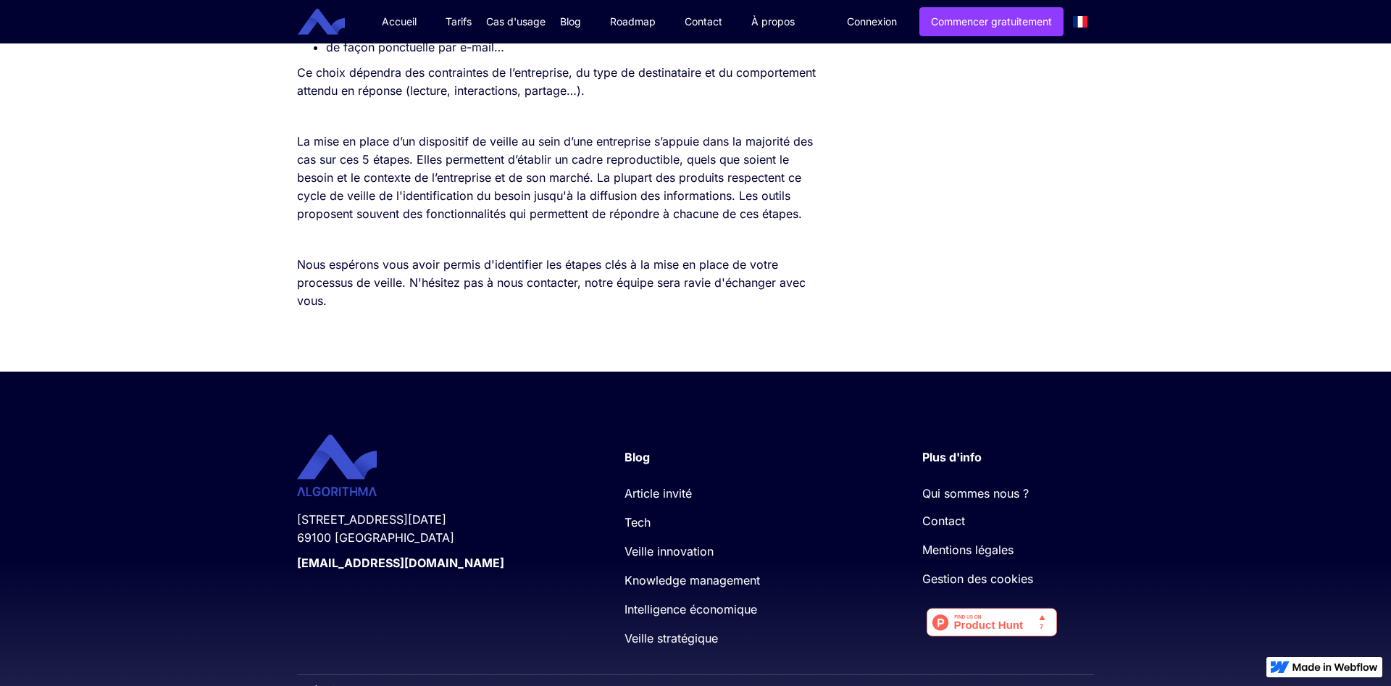
scroll to position [3588, 0]
